Goal: Information Seeking & Learning: Find specific fact

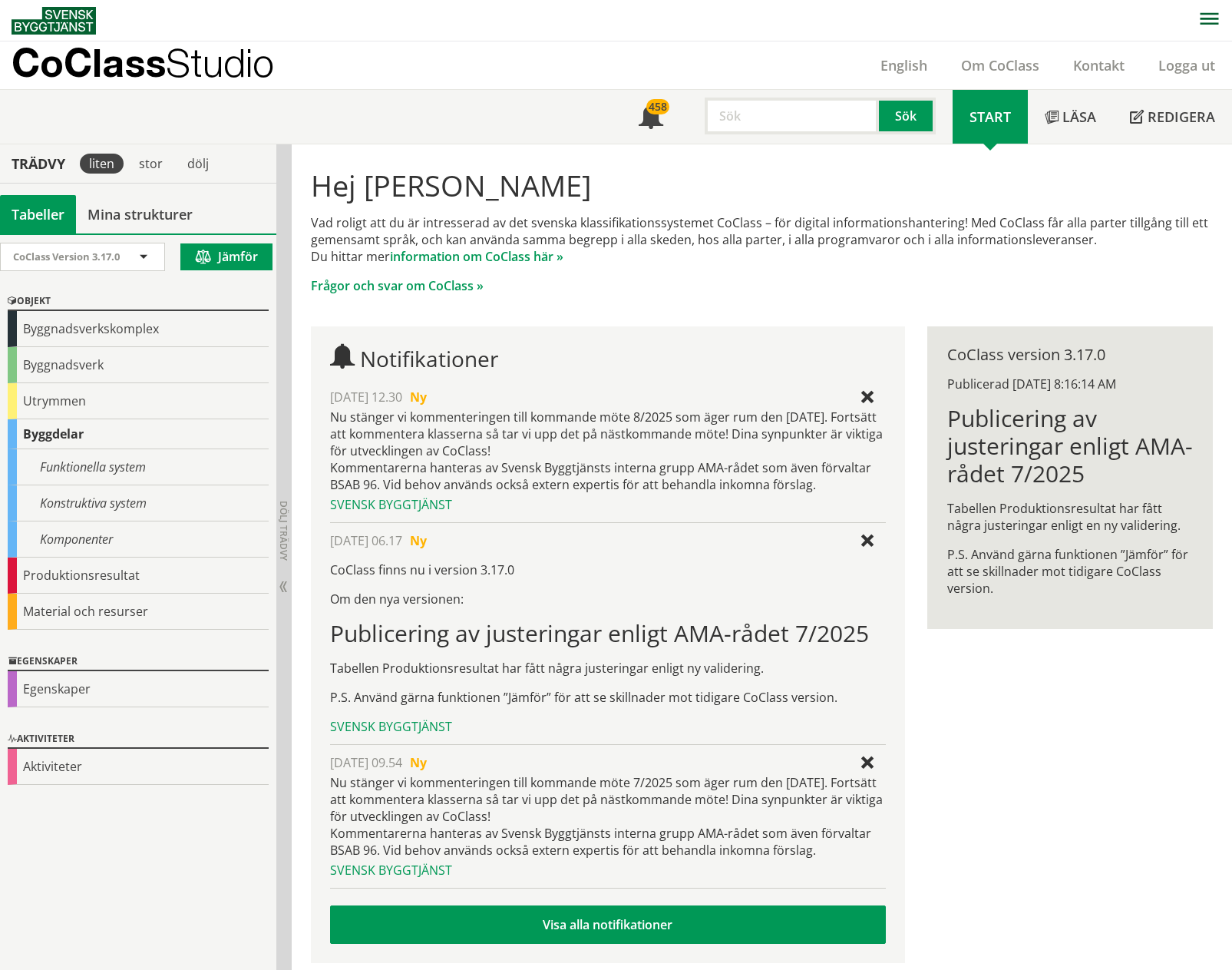
click at [730, 119] on input "text" at bounding box center [792, 116] width 175 height 37
type input "tappvatten"
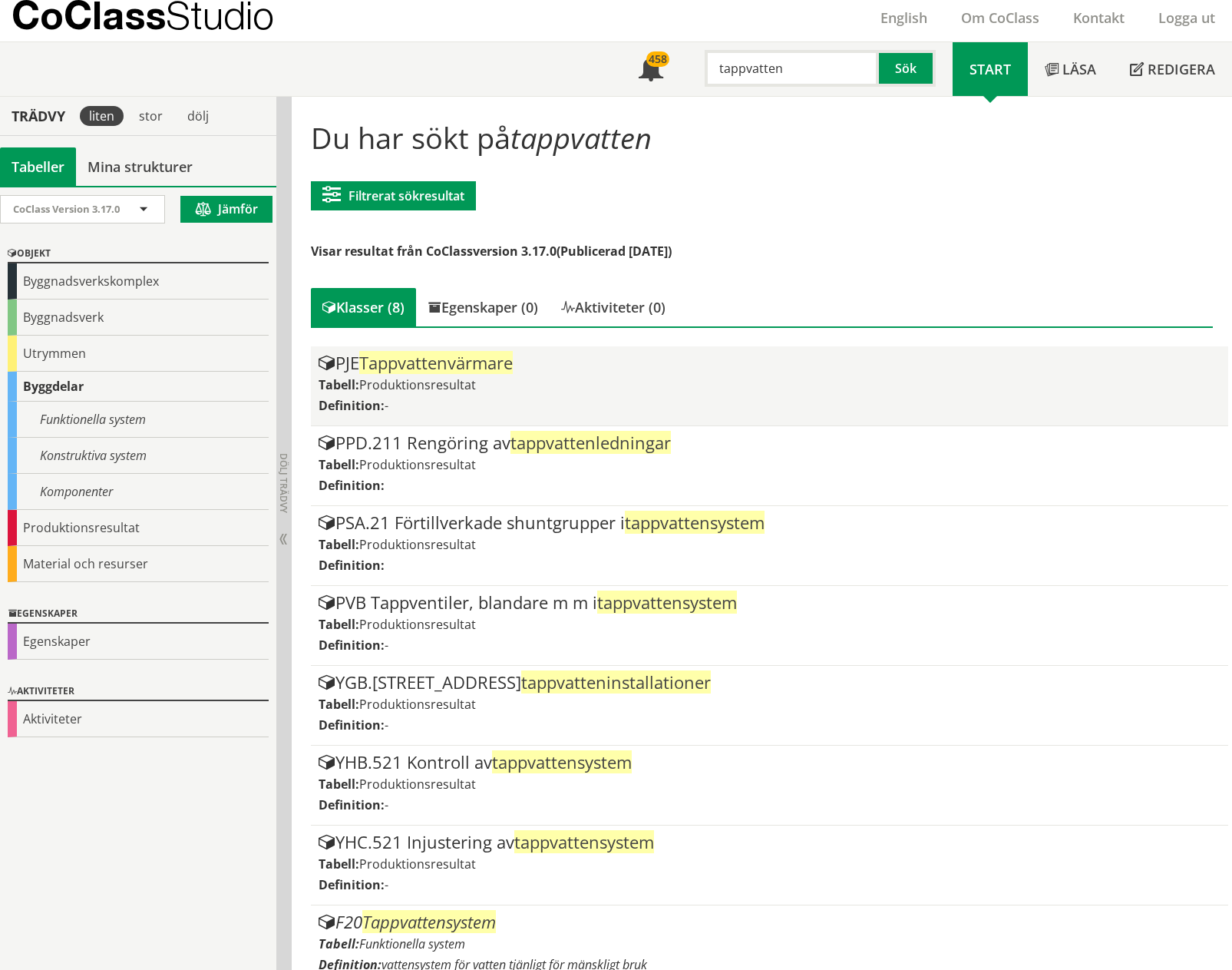
scroll to position [71, 0]
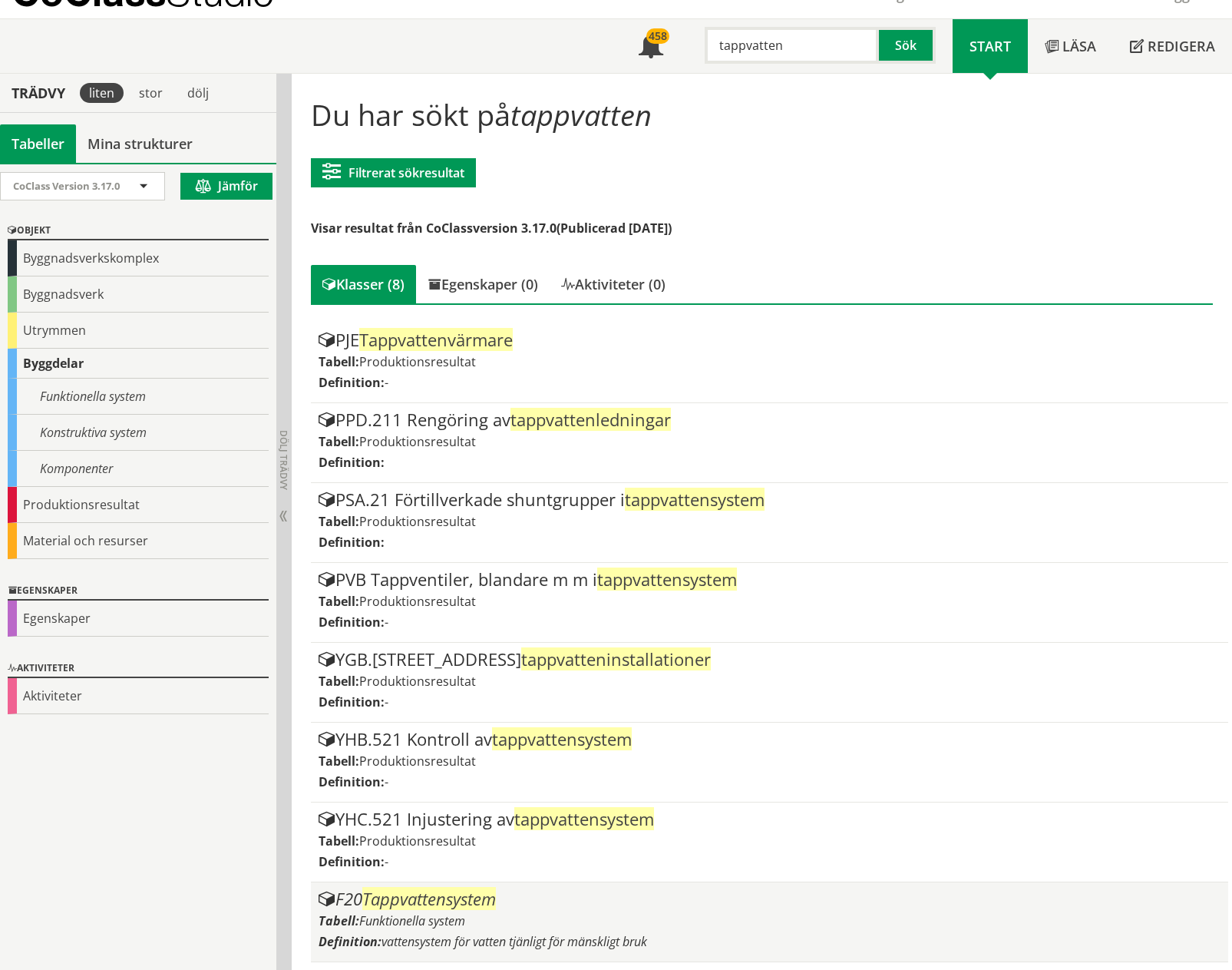
click at [413, 899] on span "Tappvattensystem" at bounding box center [429, 897] width 134 height 23
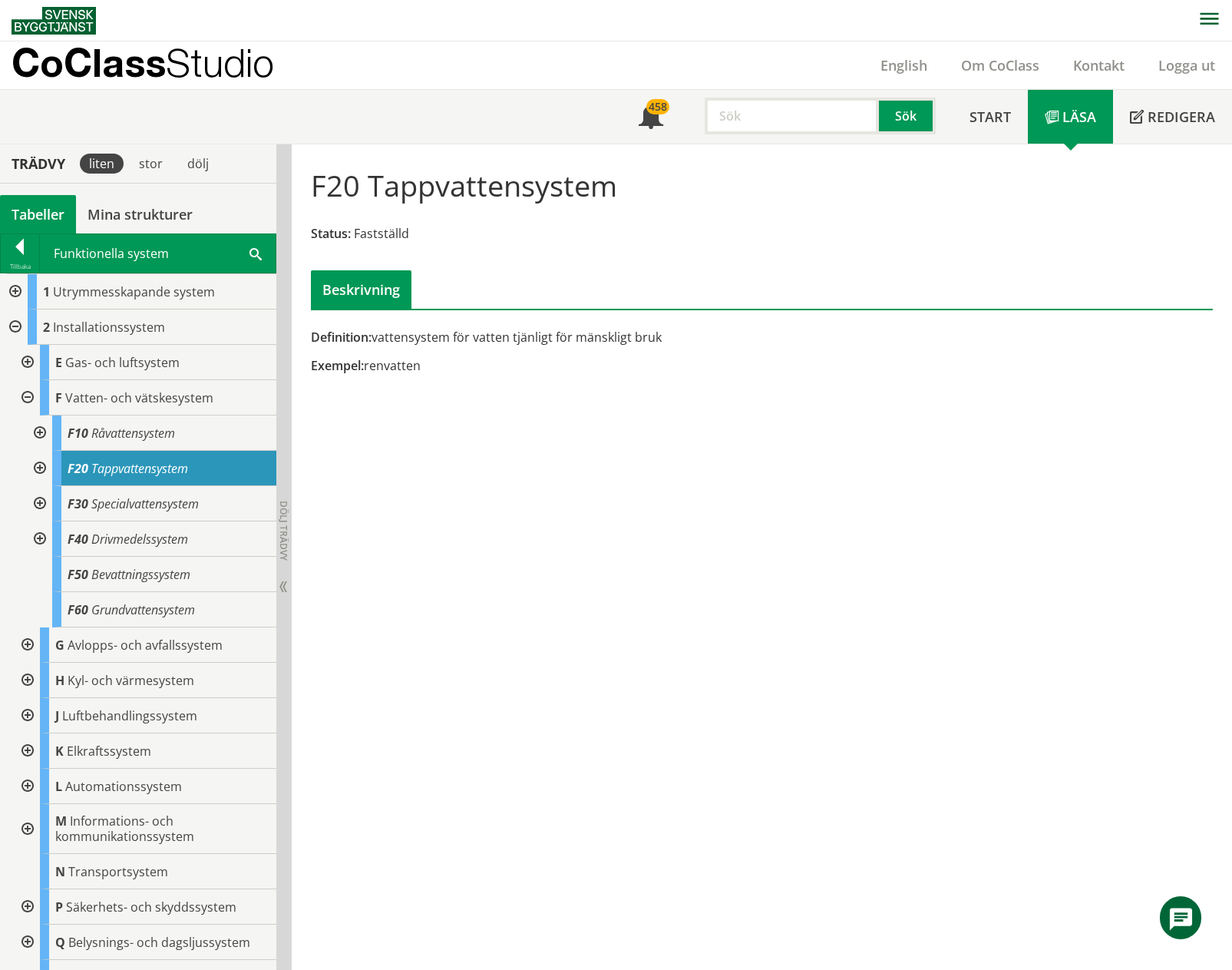
click at [38, 469] on div at bounding box center [38, 468] width 27 height 35
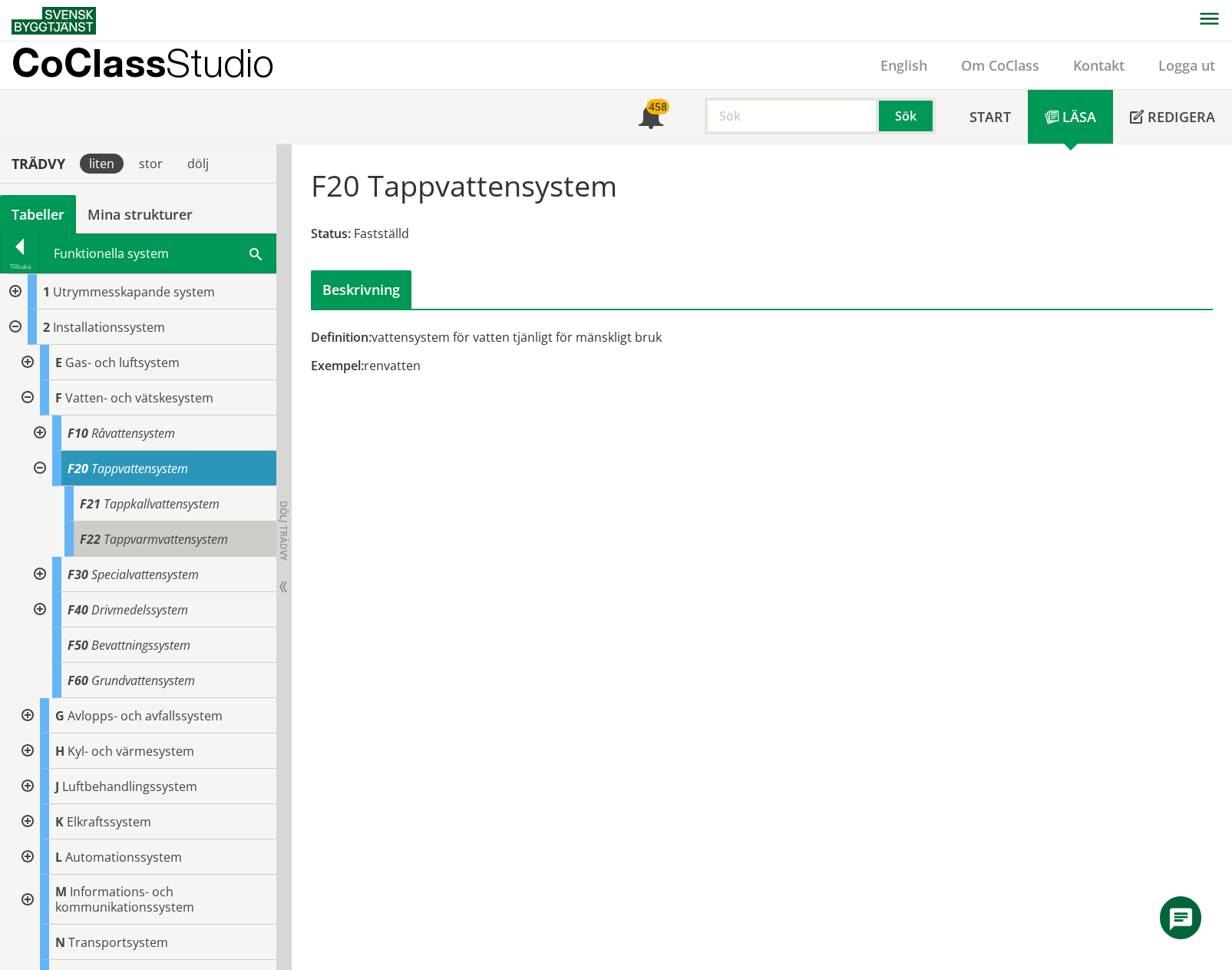
click at [142, 541] on span "Tappvarmvattensystem" at bounding box center [166, 538] width 125 height 17
